Goal: Task Accomplishment & Management: Use online tool/utility

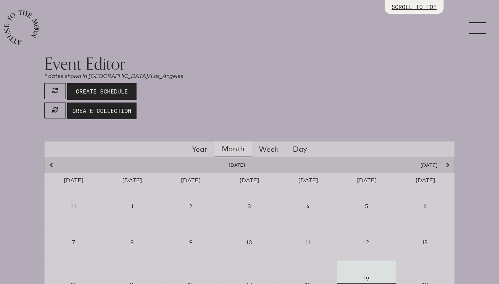
scroll to position [157, 0]
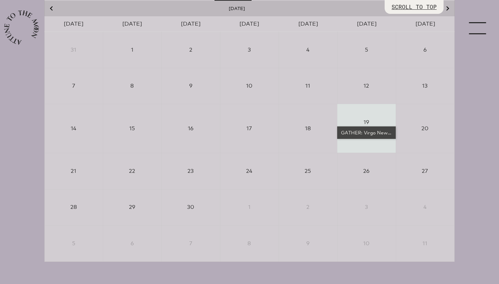
click at [373, 133] on div "GATHER: Virgo New Moon Partial Solar Eclipse" at bounding box center [366, 132] width 53 height 7
select select "4500"
select select "wt5MRi9amjesYzz3xPxkkeuMjBr1"
select select "2"
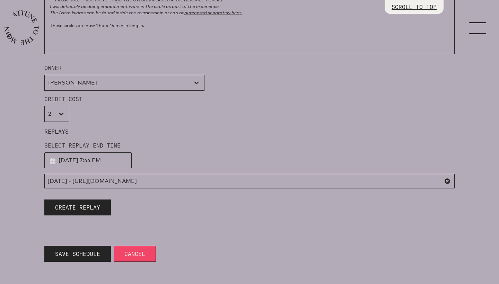
scroll to position [651, 0]
click at [92, 210] on span "Create Replay" at bounding box center [77, 207] width 45 height 8
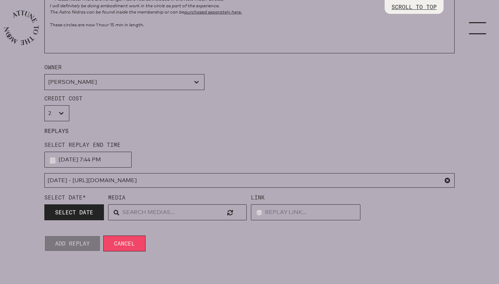
click at [448, 180] on span at bounding box center [447, 181] width 6 height 6
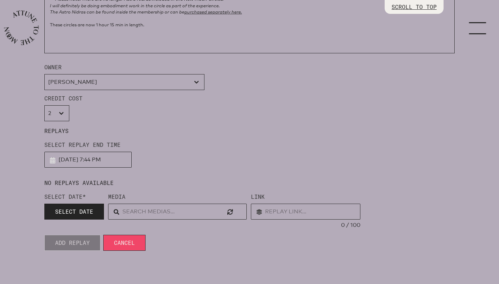
click at [314, 213] on input "text" at bounding box center [305, 212] width 109 height 16
paste input "[URL][DOMAIN_NAME]"
type input "[URL][DOMAIN_NAME]"
click at [84, 218] on button "SELECT DATE" at bounding box center [74, 212] width 60 height 16
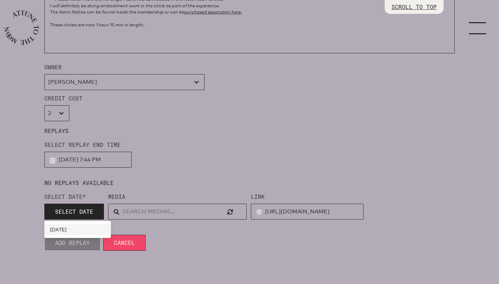
click at [80, 229] on link "[DATE]" at bounding box center [77, 229] width 66 height 11
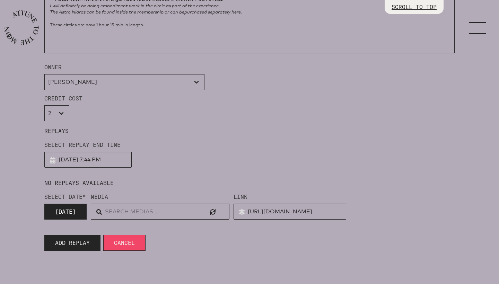
click at [74, 244] on span "Add Replay" at bounding box center [72, 243] width 35 height 8
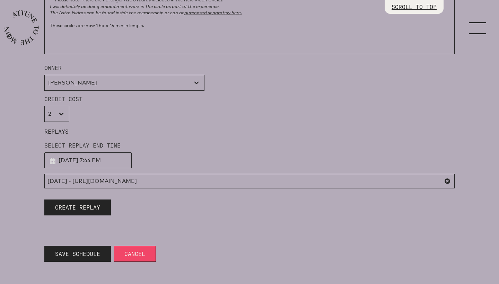
click at [76, 250] on span "Save Schedule" at bounding box center [77, 254] width 45 height 8
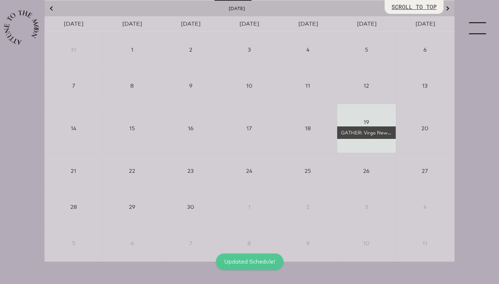
scroll to position [157, 0]
